Goal: Navigation & Orientation: Find specific page/section

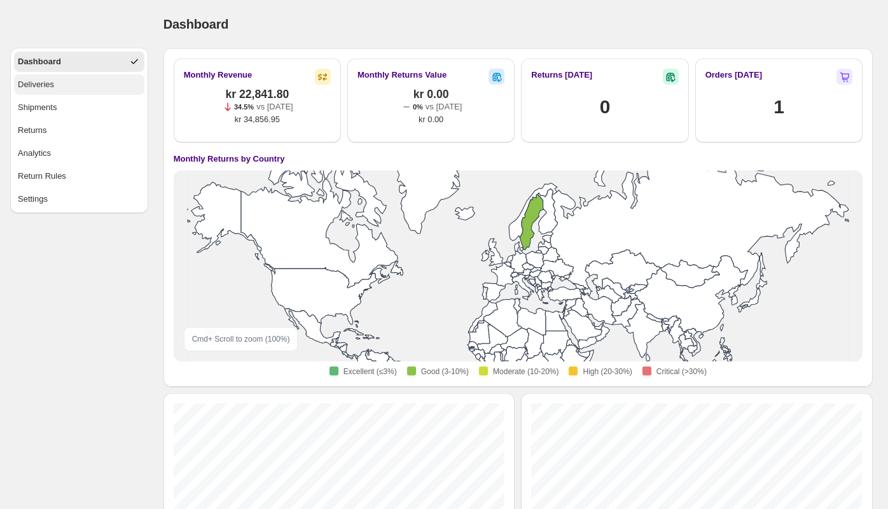
click at [58, 75] on button "Deliveries" at bounding box center [79, 84] width 130 height 20
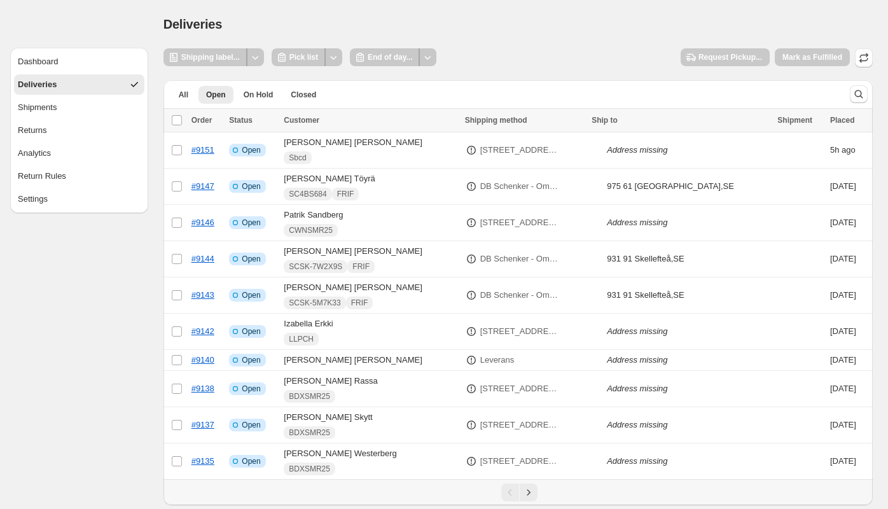
click at [487, 6] on div "Deliveries. This page is ready Deliveries" at bounding box center [517, 24] width 709 height 48
click at [200, 360] on link "#9140" at bounding box center [202, 360] width 23 height 10
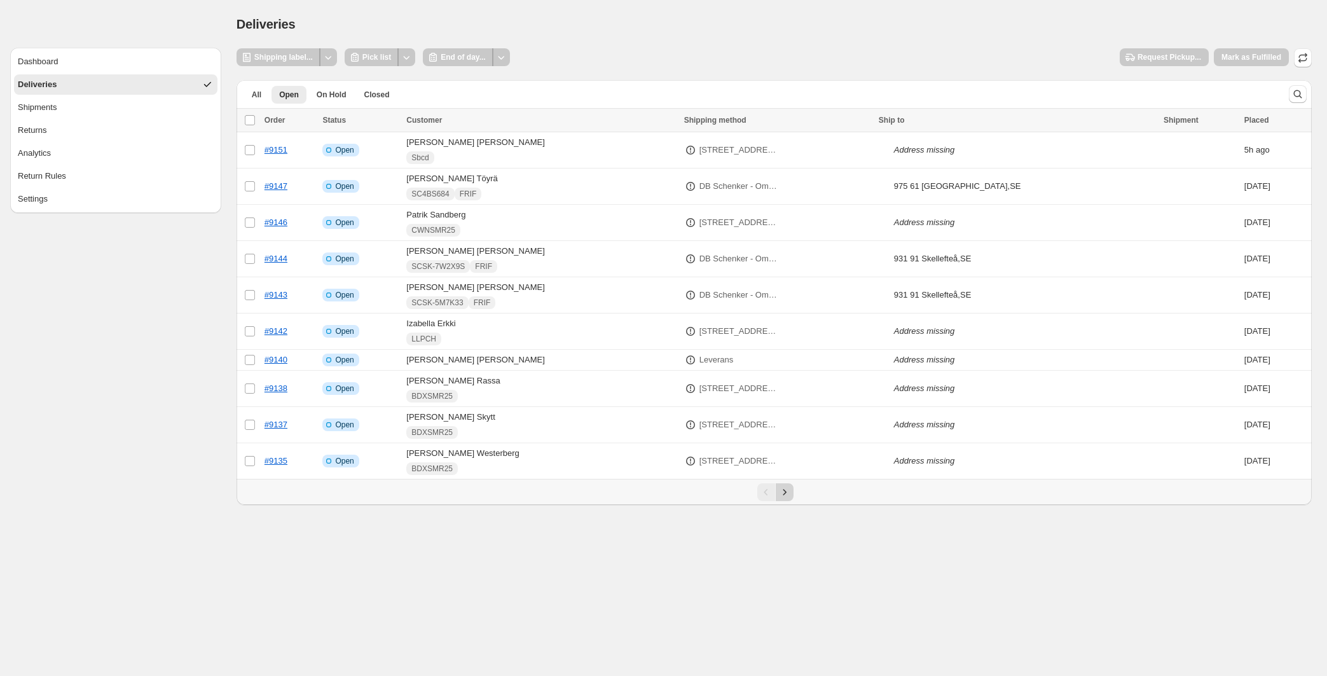
click at [788, 491] on icon "Next" at bounding box center [784, 492] width 13 height 13
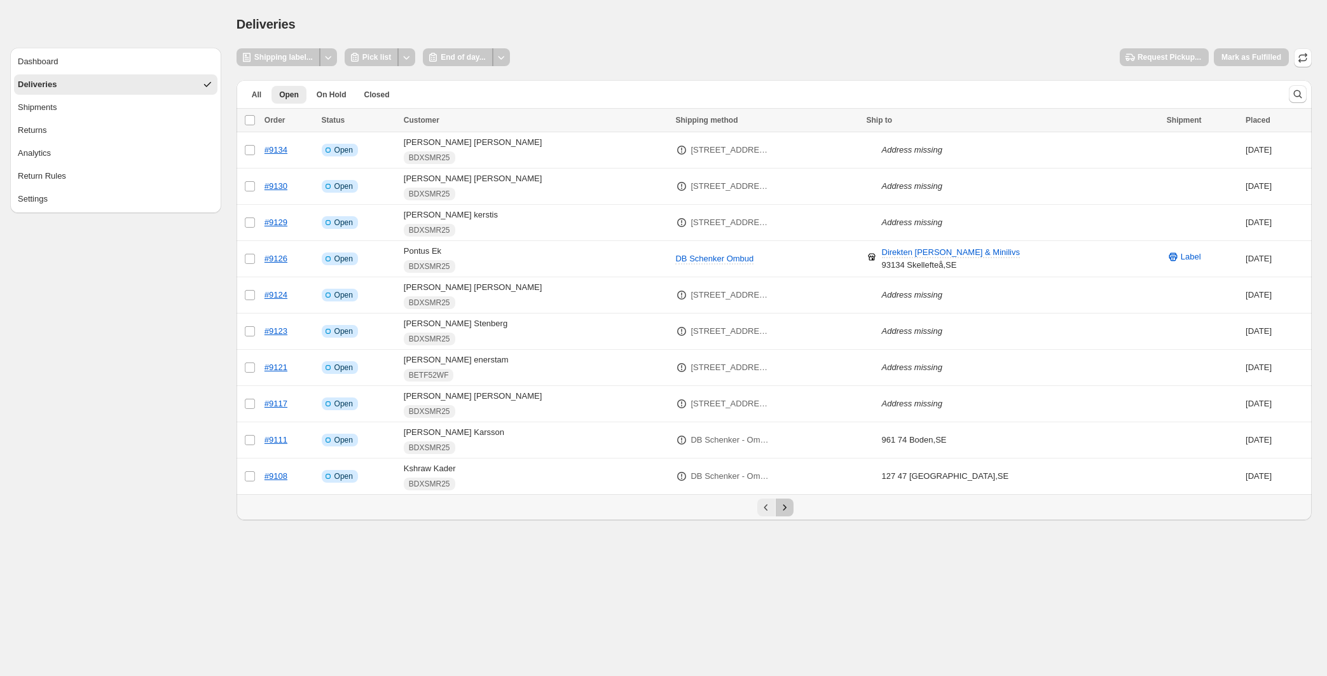
click at [783, 506] on icon "Next" at bounding box center [784, 507] width 13 height 13
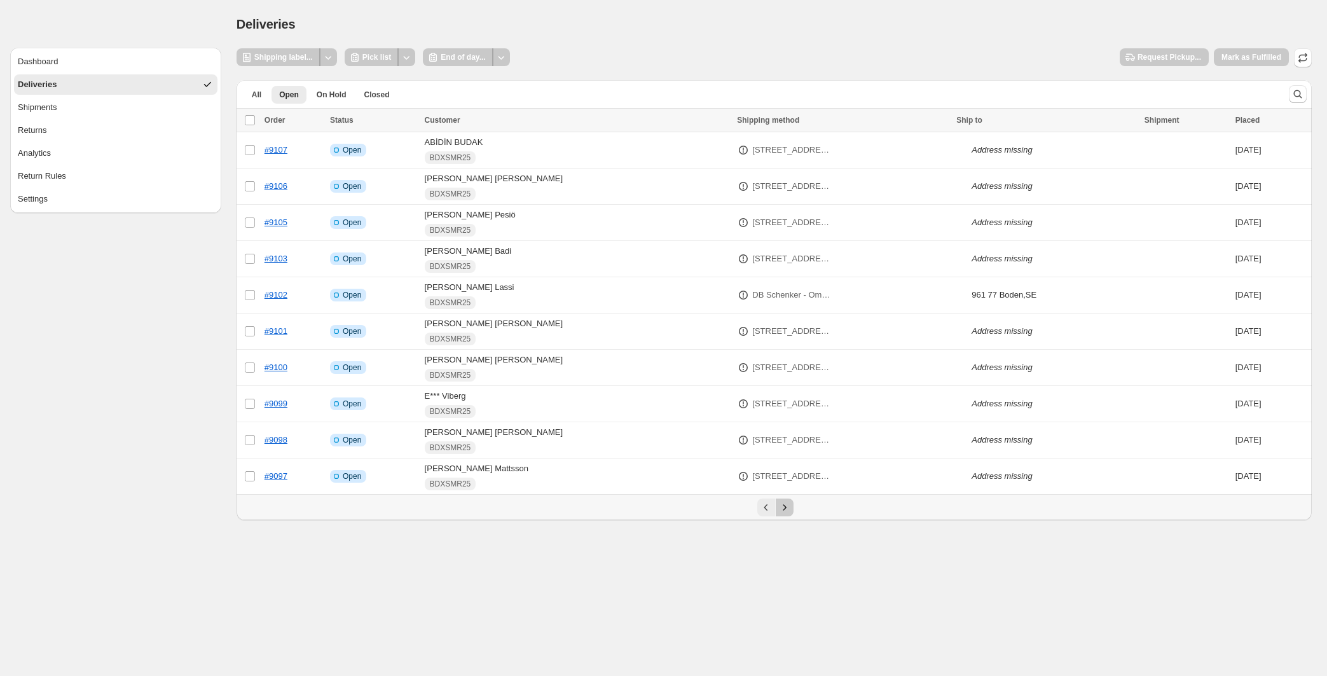
click at [790, 508] on icon "Next" at bounding box center [784, 507] width 13 height 13
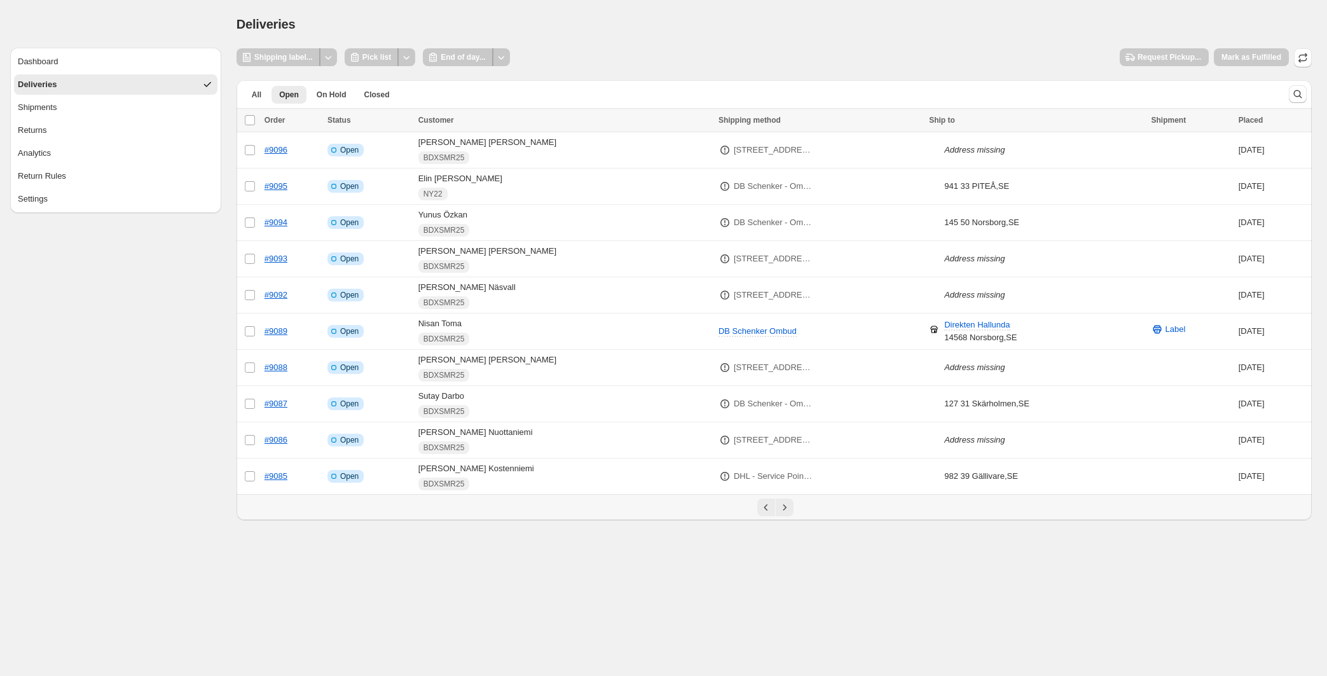
click at [790, 508] on icon "Next" at bounding box center [784, 507] width 13 height 13
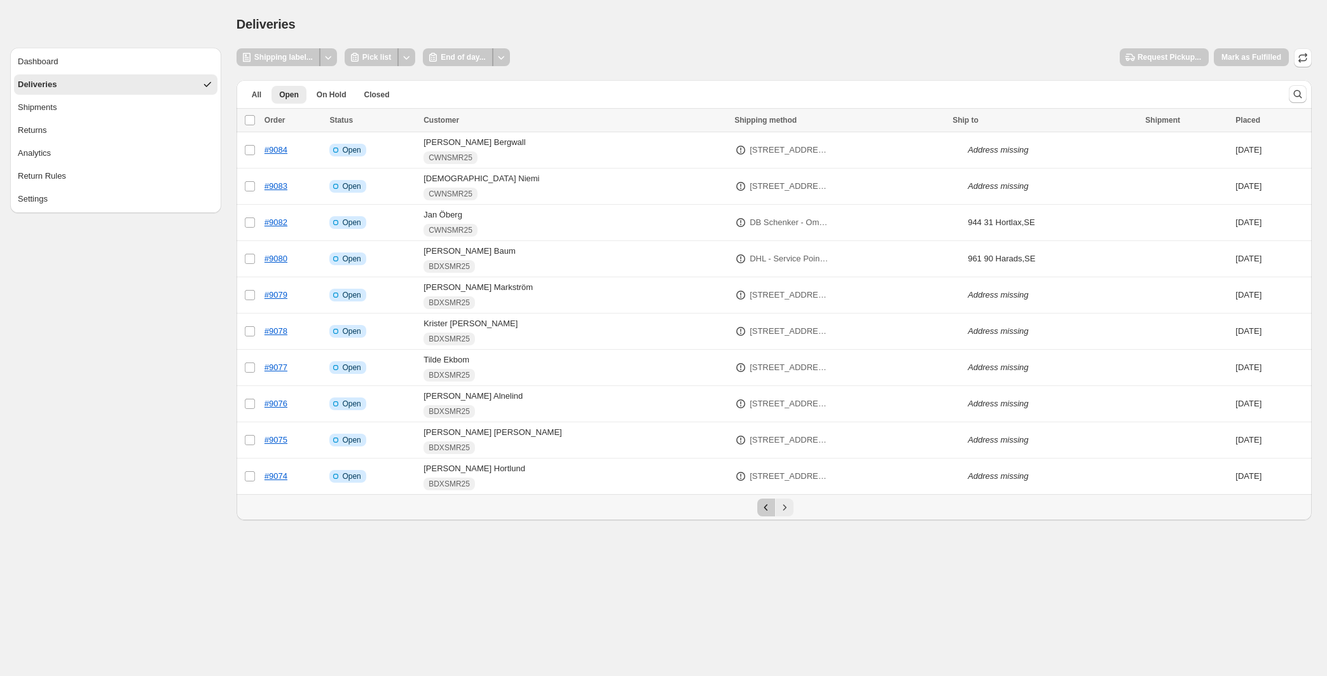
click at [767, 508] on icon "Previous" at bounding box center [766, 507] width 13 height 13
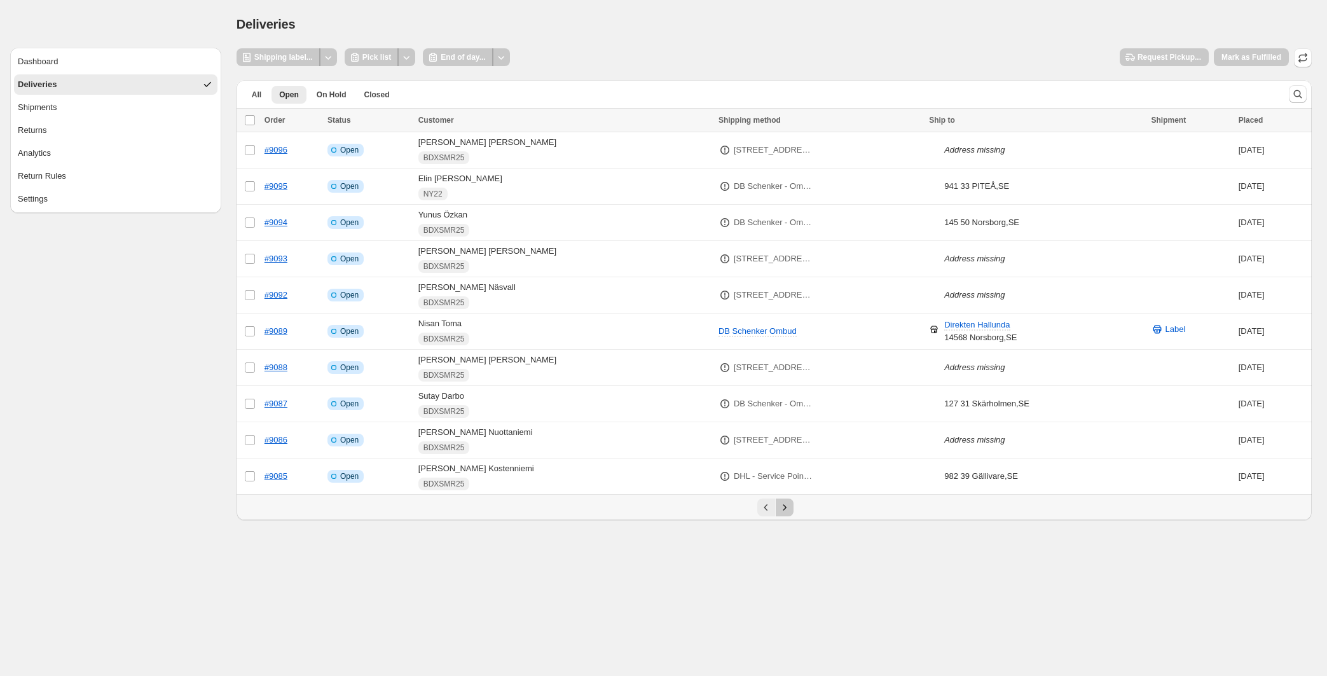
click at [782, 508] on icon "Next" at bounding box center [784, 507] width 13 height 13
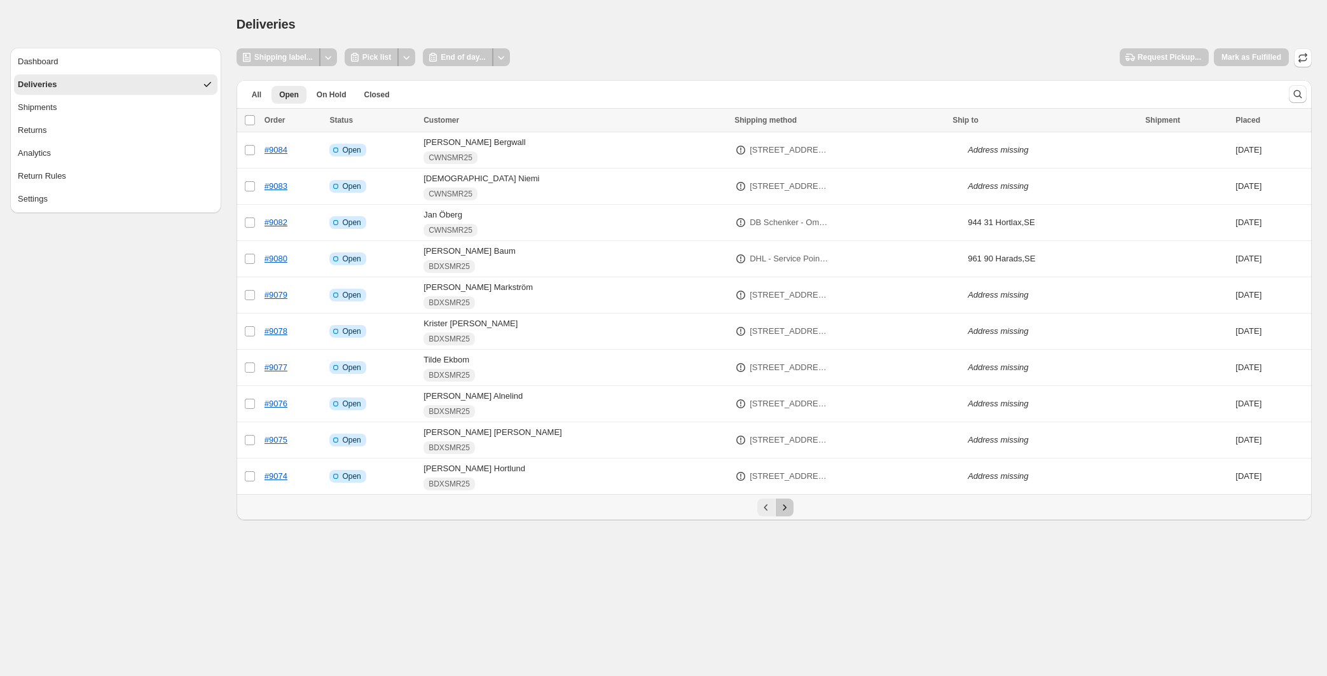
click at [783, 508] on icon "Next" at bounding box center [784, 507] width 13 height 13
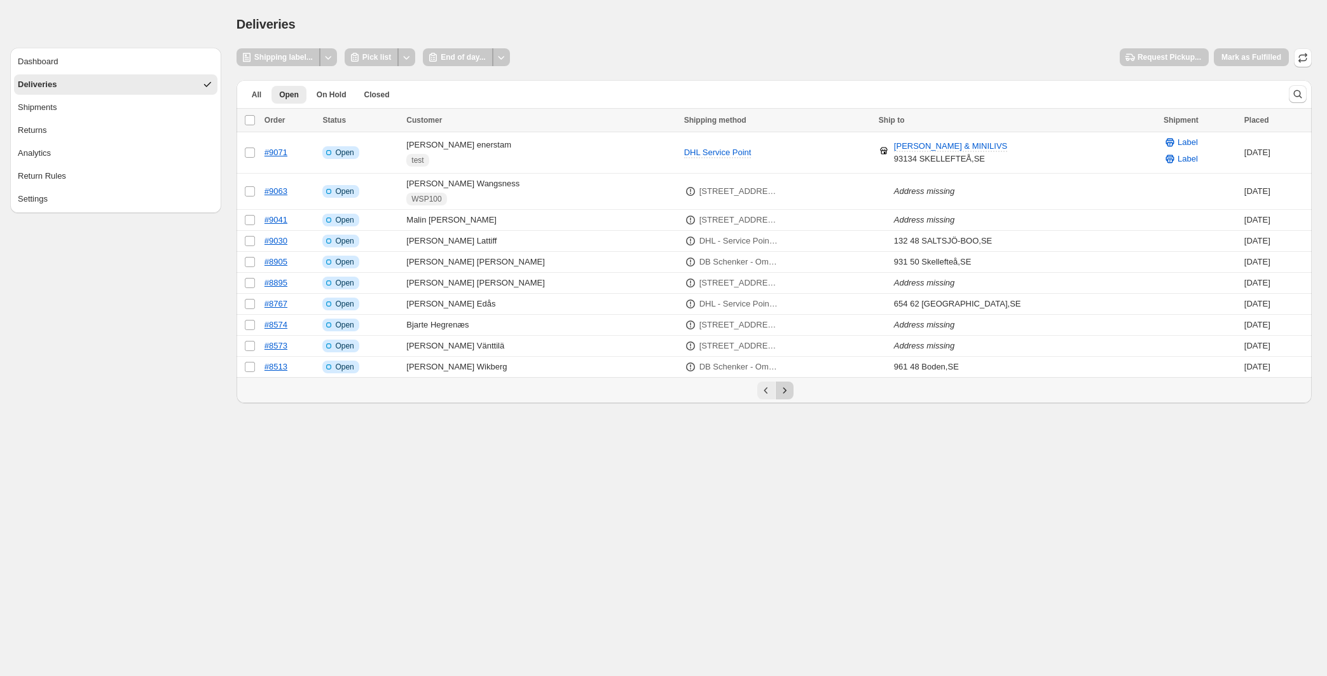
click at [781, 388] on icon "Next" at bounding box center [784, 390] width 13 height 13
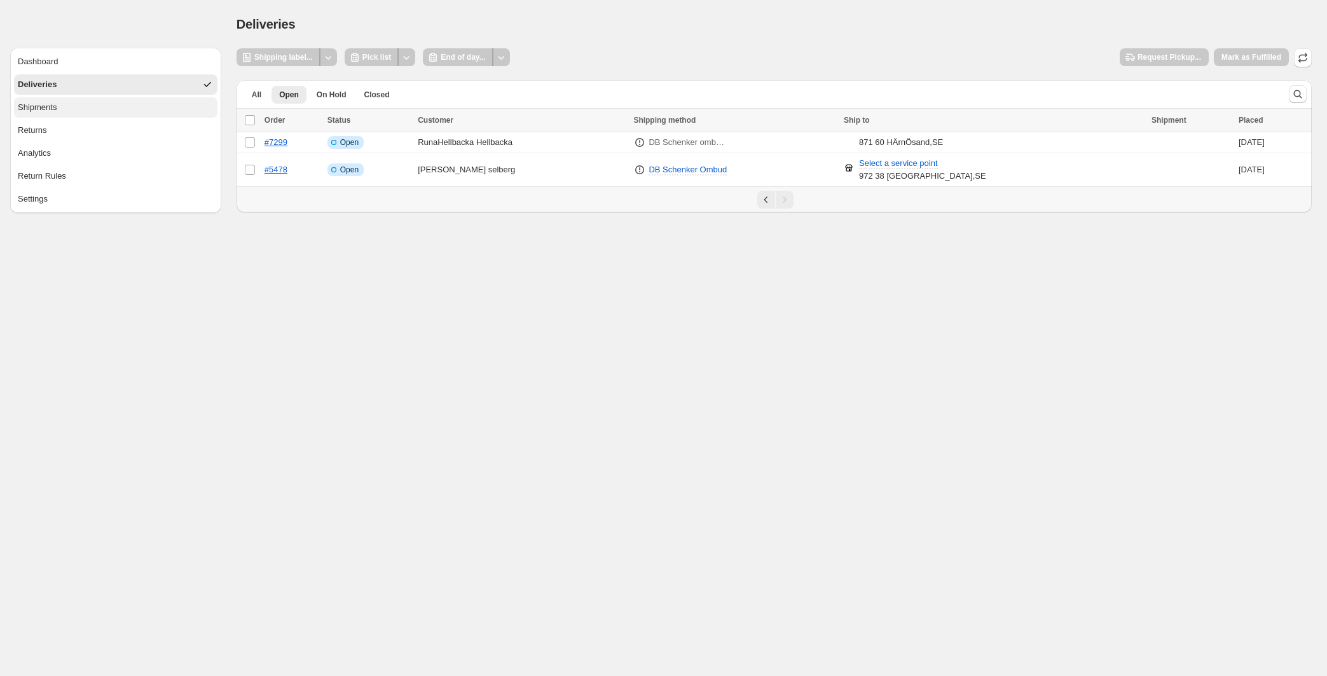
click at [104, 110] on button "Shipments" at bounding box center [115, 107] width 203 height 20
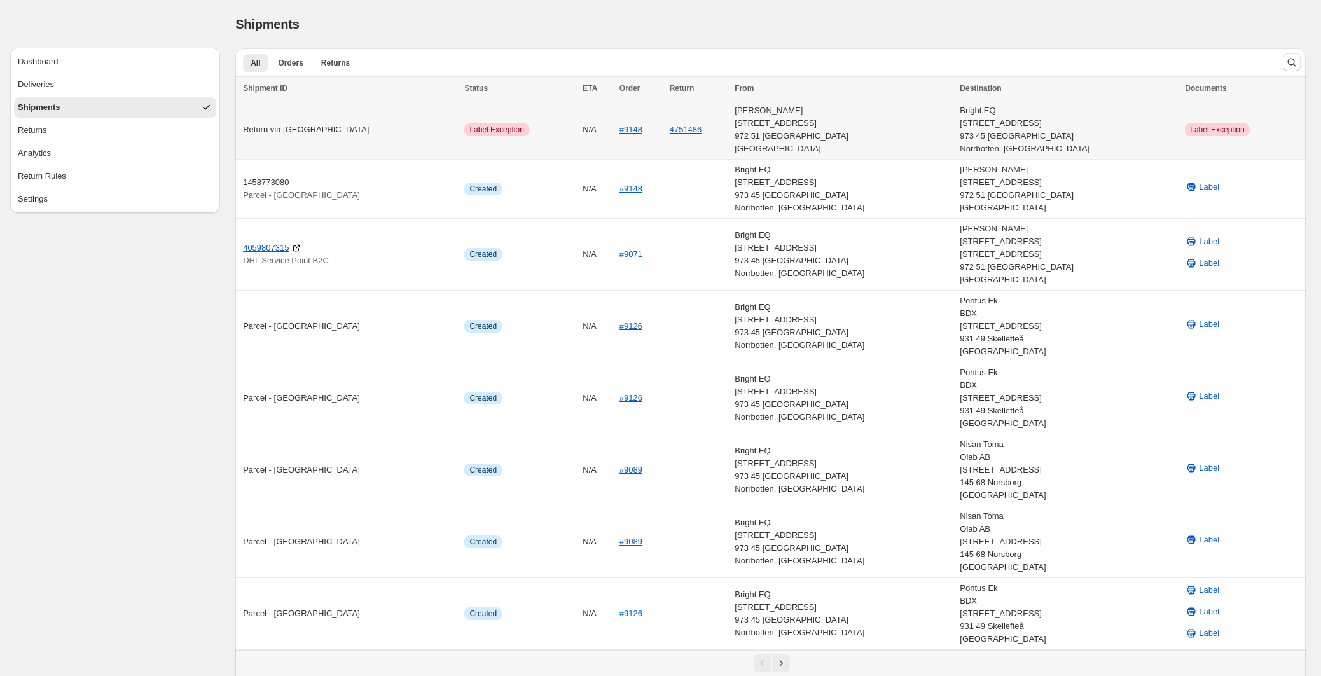
click at [500, 128] on span "Label Exception" at bounding box center [496, 130] width 54 height 10
